Goal: Task Accomplishment & Management: Complete application form

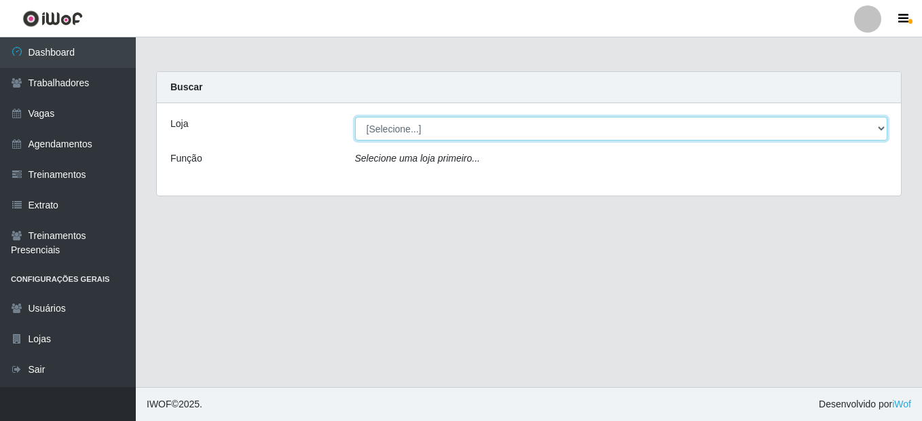
click at [395, 126] on select "[Selecione...] O Cestão - Geisel" at bounding box center [621, 129] width 533 height 24
select select "224"
click at [355, 117] on select "[Selecione...] O Cestão - Geisel" at bounding box center [621, 129] width 533 height 24
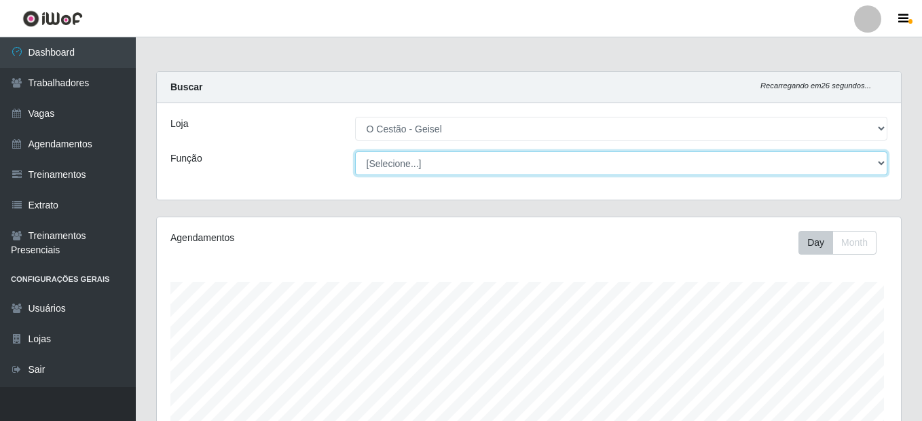
drag, startPoint x: 388, startPoint y: 163, endPoint x: 396, endPoint y: 160, distance: 8.2
click at [388, 163] on select "[Selecione...] ASG ASG + ASG ++ Auxiliar de Estoque Auxiliar de Estoque + Auxil…" at bounding box center [621, 163] width 533 height 24
select select "72"
click at [354, 151] on select "[Selecione...] ASG ASG + ASG ++ Auxiliar de Estoque Auxiliar de Estoque + Auxil…" at bounding box center [619, 163] width 530 height 24
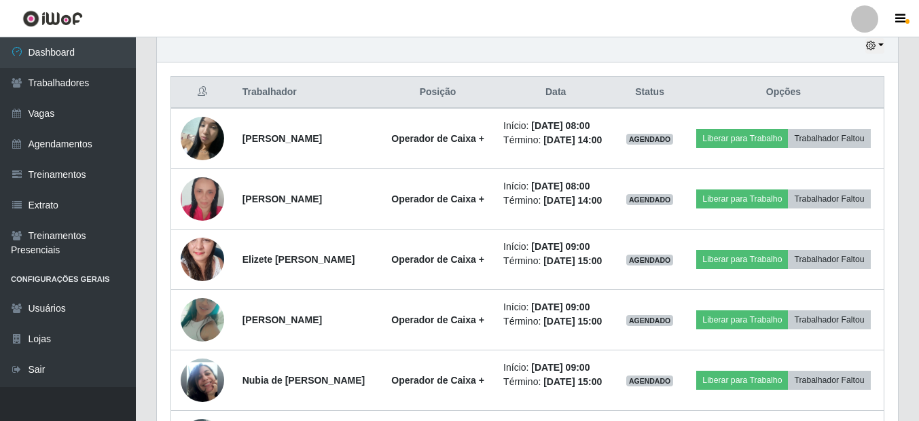
scroll to position [511, 0]
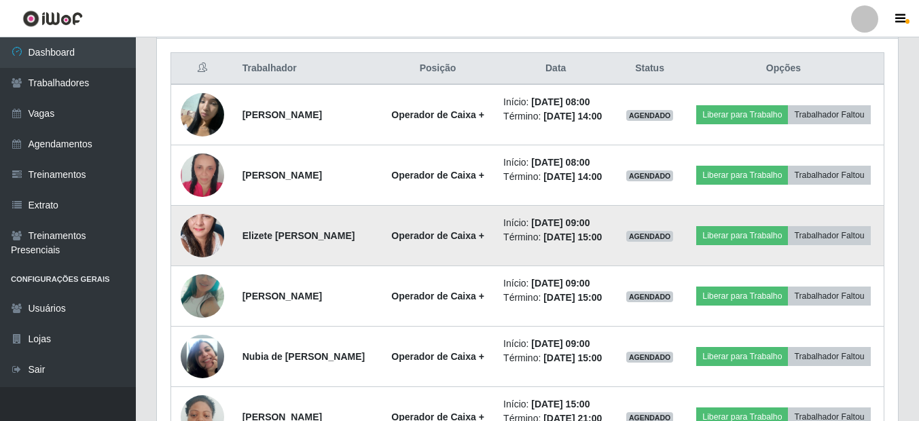
click at [194, 263] on img at bounding box center [202, 235] width 43 height 92
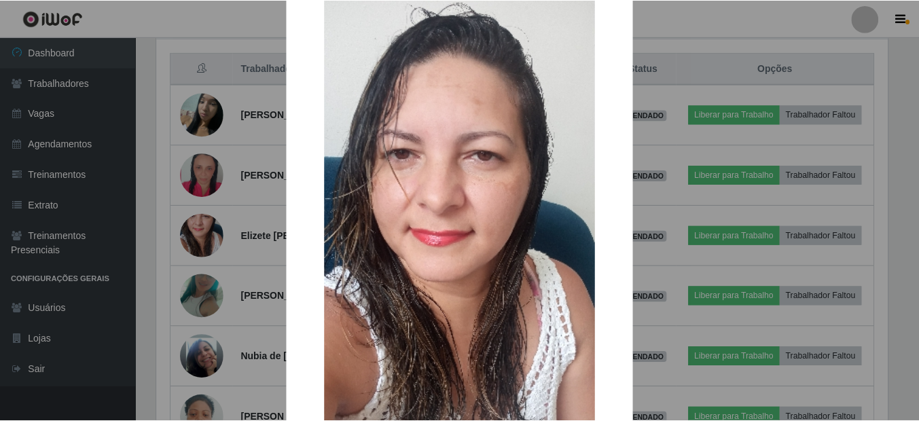
scroll to position [272, 0]
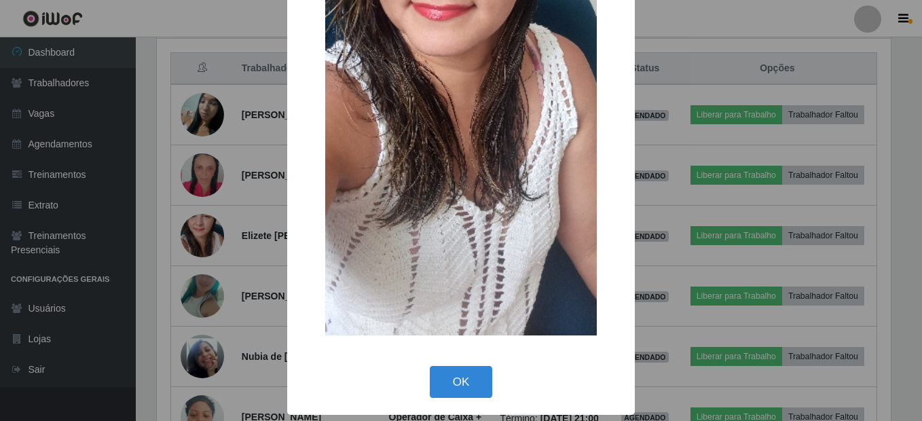
click at [440, 361] on div "× OK Cancel" at bounding box center [461, 74] width 348 height 680
click at [458, 372] on button "OK" at bounding box center [461, 382] width 63 height 32
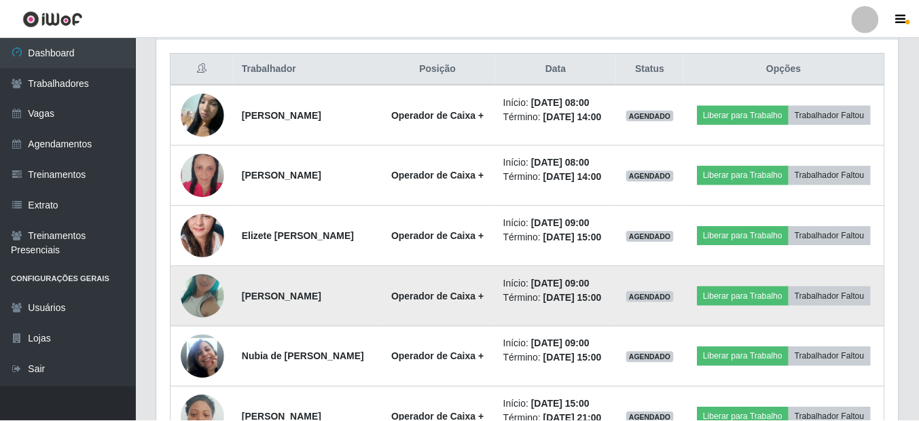
scroll to position [282, 741]
click at [213, 328] on img at bounding box center [202, 296] width 43 height 87
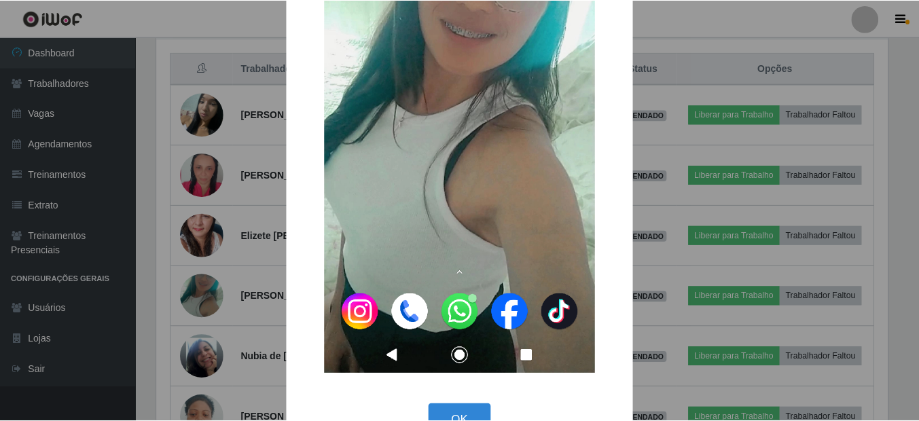
scroll to position [204, 0]
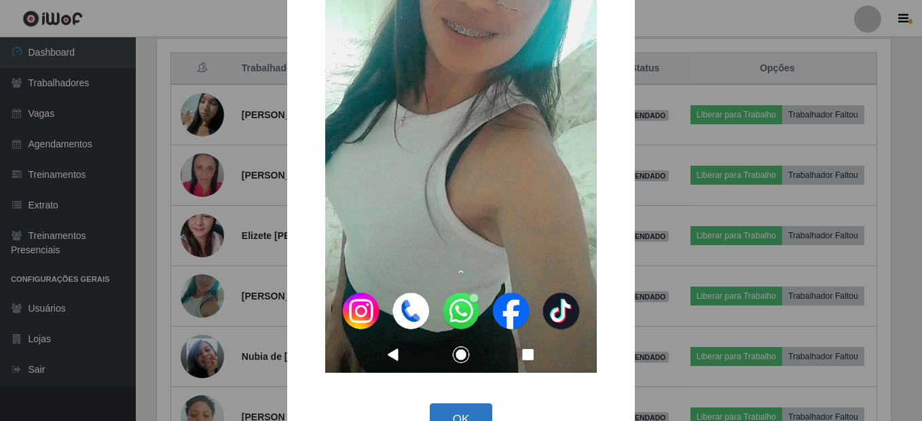
click at [462, 409] on button "OK" at bounding box center [461, 419] width 63 height 32
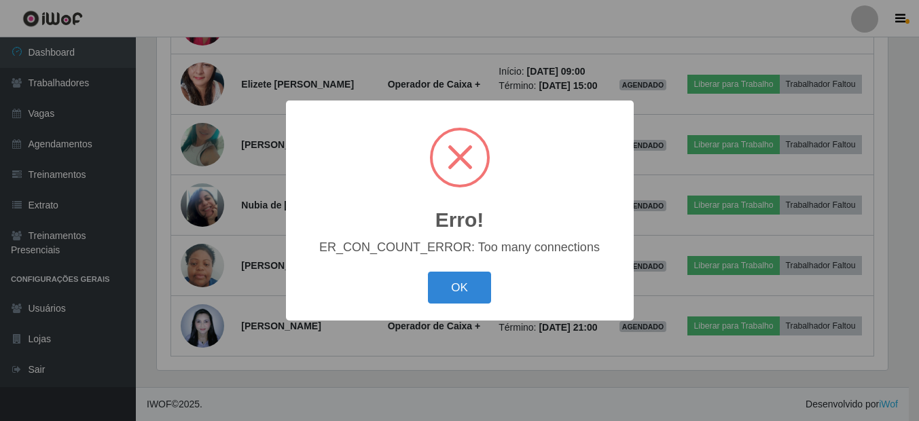
scroll to position [282, 734]
click at [456, 284] on button "OK" at bounding box center [461, 288] width 63 height 32
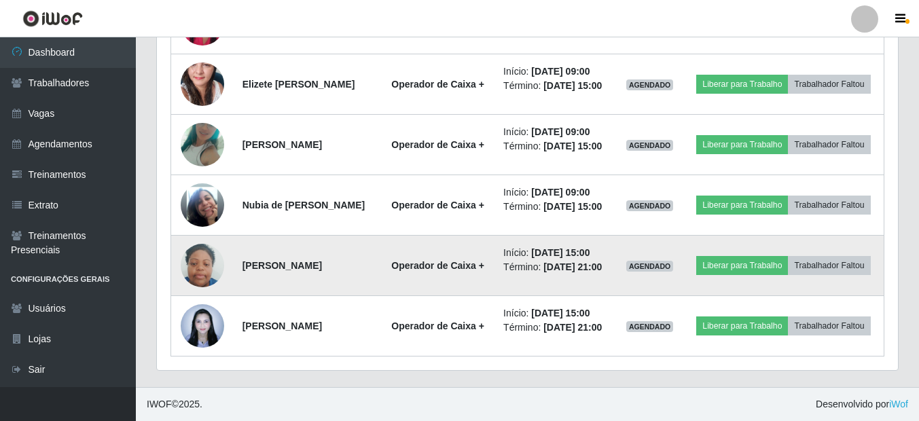
scroll to position [598, 0]
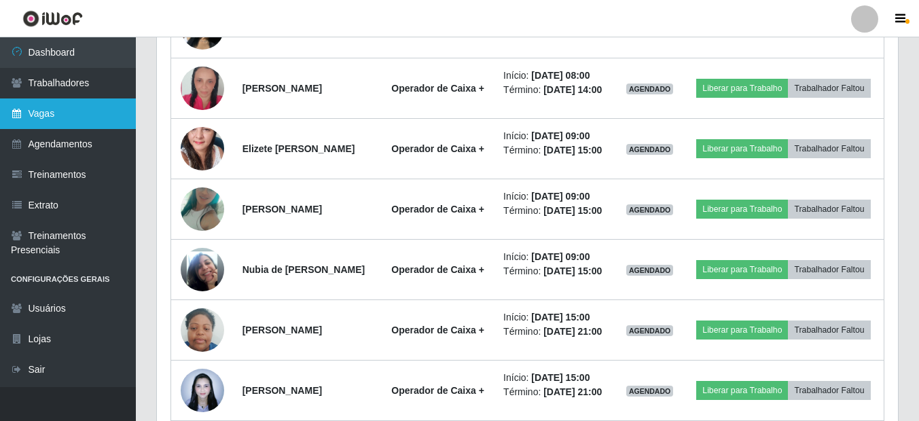
click at [96, 128] on link "Vagas" at bounding box center [68, 113] width 136 height 31
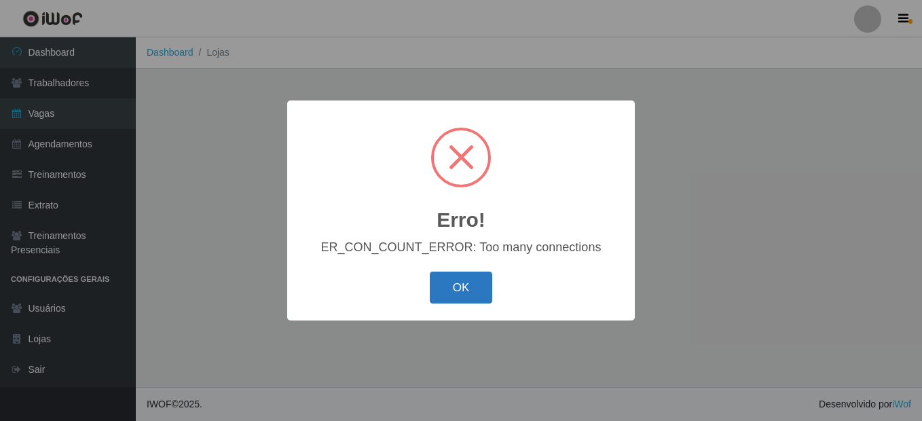
click at [458, 293] on button "OK" at bounding box center [461, 288] width 63 height 32
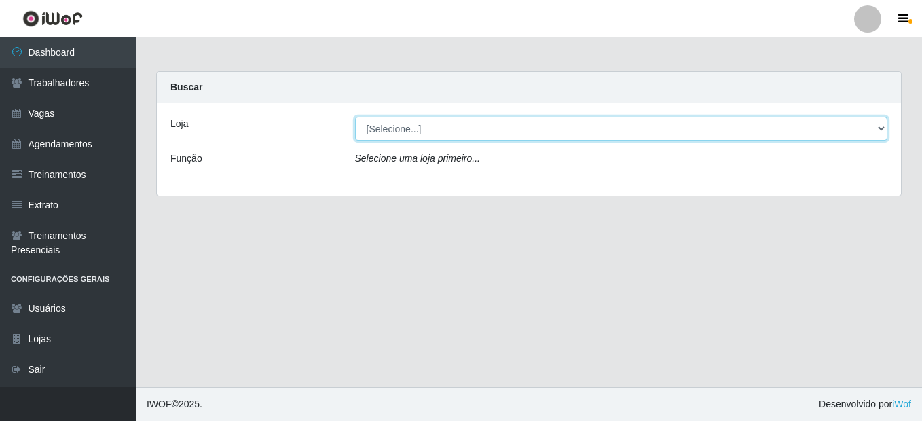
click at [399, 128] on select "[Selecione...] O Cestão - Geisel" at bounding box center [621, 129] width 533 height 24
select select "224"
click at [355, 117] on select "[Selecione...] O Cestão - Geisel" at bounding box center [621, 129] width 533 height 24
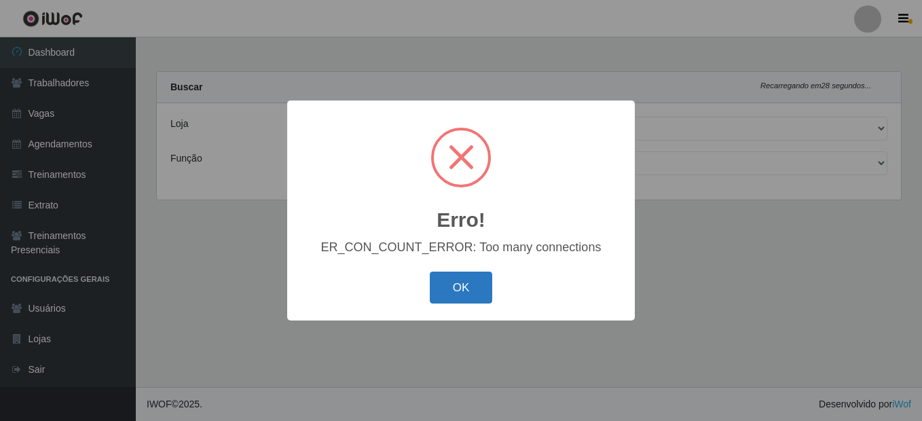
click at [475, 286] on button "OK" at bounding box center [461, 288] width 63 height 32
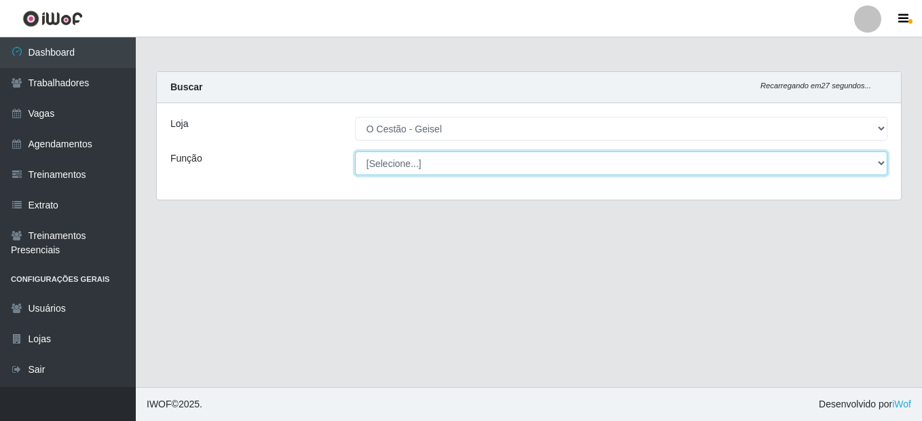
click at [402, 167] on select "[Selecione...] ASG ASG + ASG ++ Auxiliar de Estoque Auxiliar de Estoque + Auxil…" at bounding box center [621, 163] width 533 height 24
select select "72"
click at [355, 151] on select "[Selecione...] ASG ASG + ASG ++ Auxiliar de Estoque Auxiliar de Estoque + Auxil…" at bounding box center [621, 163] width 533 height 24
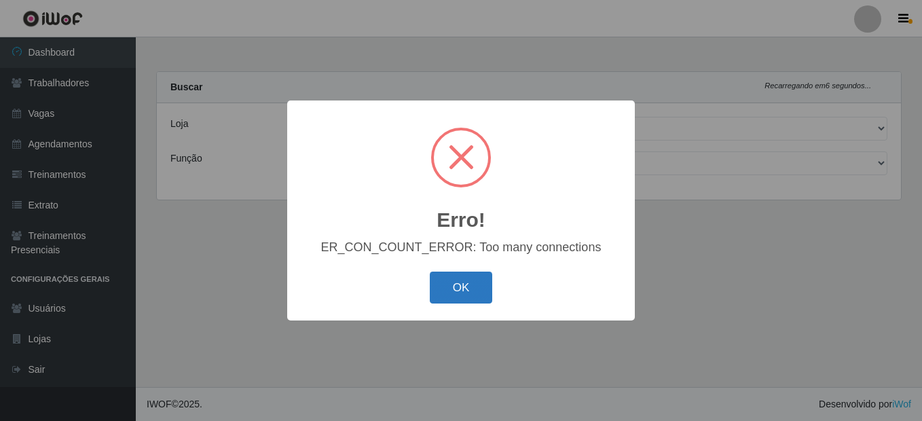
click at [473, 283] on button "OK" at bounding box center [461, 288] width 63 height 32
